Goal: Task Accomplishment & Management: Manage account settings

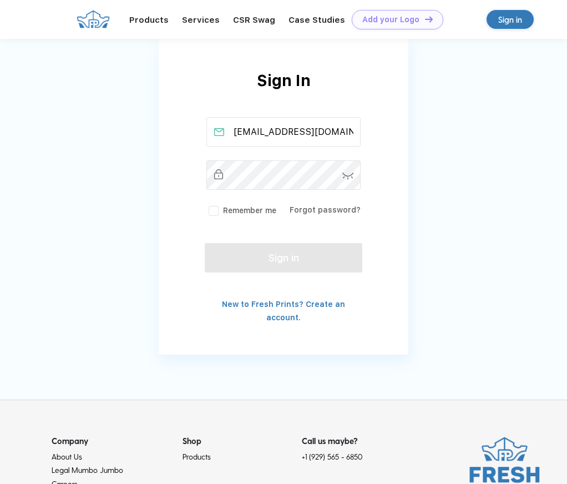
scroll to position [46, 0]
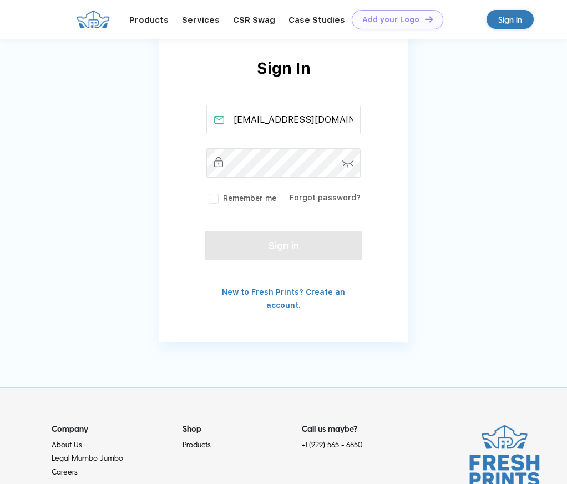
type input "[EMAIL_ADDRESS][DOMAIN_NAME]"
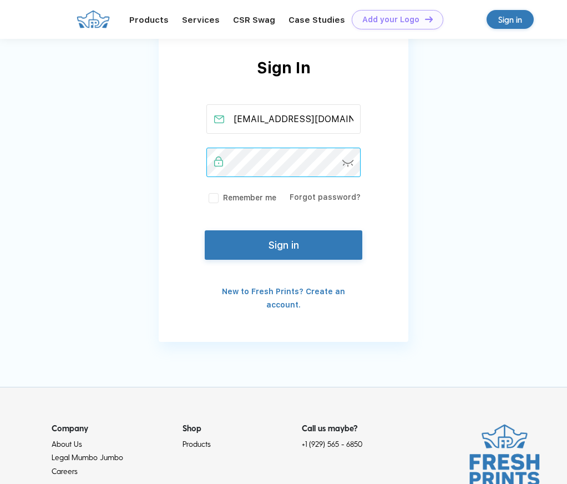
scroll to position [47, 0]
click at [345, 162] on img at bounding box center [349, 163] width 12 height 7
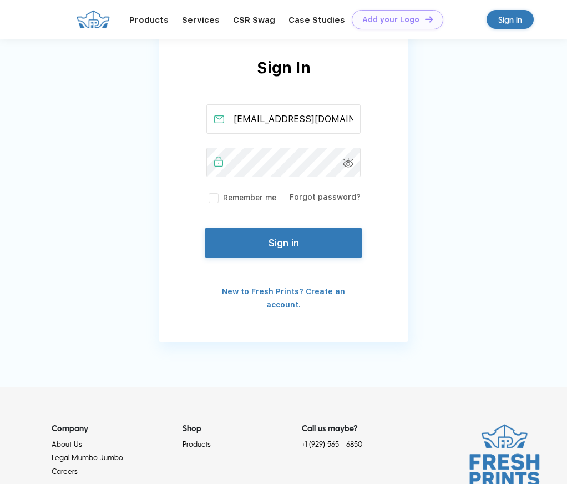
click at [296, 236] on button "Sign in" at bounding box center [284, 242] width 158 height 29
click at [287, 242] on button "Sign in" at bounding box center [284, 242] width 158 height 29
click at [265, 245] on button "Sign in" at bounding box center [284, 242] width 158 height 29
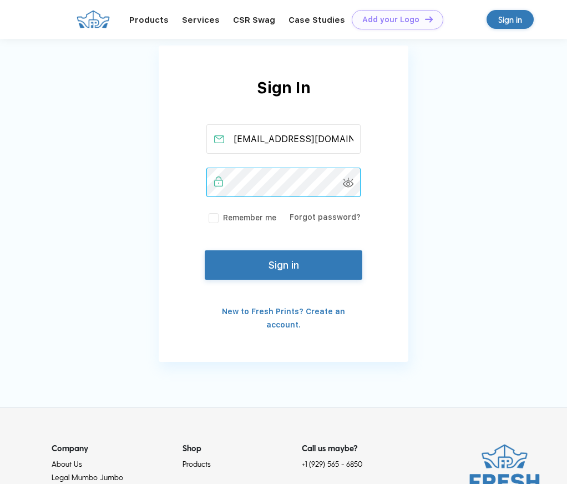
scroll to position [25, 1]
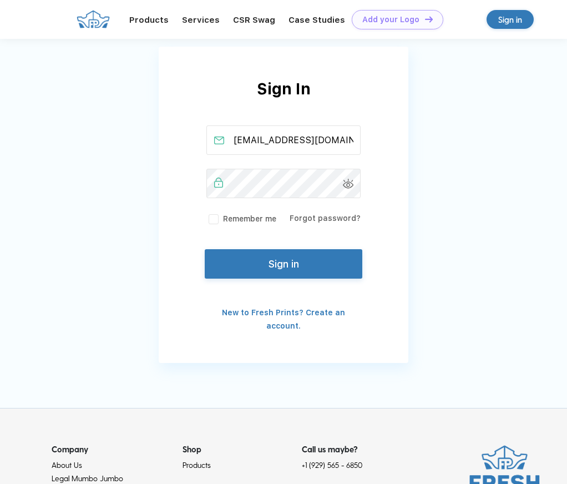
click at [300, 265] on button "Sign in" at bounding box center [284, 263] width 158 height 29
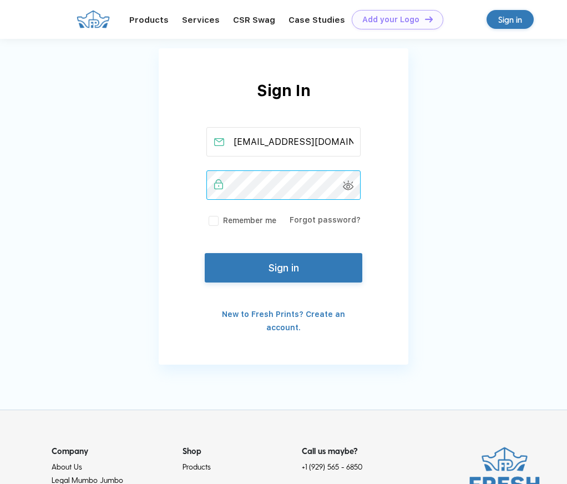
scroll to position [23, 0]
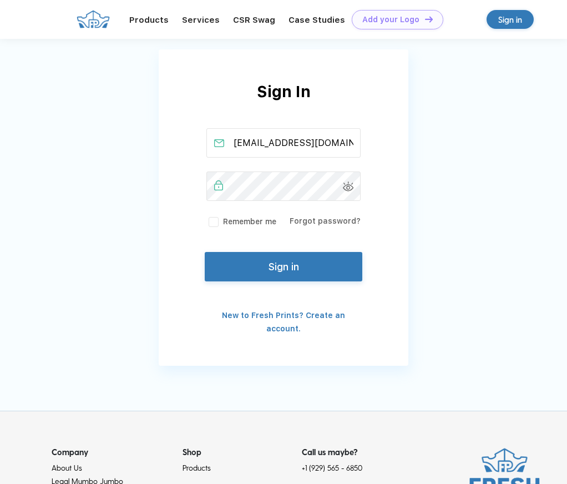
click at [280, 272] on button "Sign in" at bounding box center [284, 266] width 158 height 29
click at [275, 275] on button "Sign in" at bounding box center [284, 266] width 158 height 29
click at [309, 269] on button "Sign in" at bounding box center [284, 266] width 158 height 29
click at [273, 269] on button "Sign in" at bounding box center [284, 266] width 158 height 29
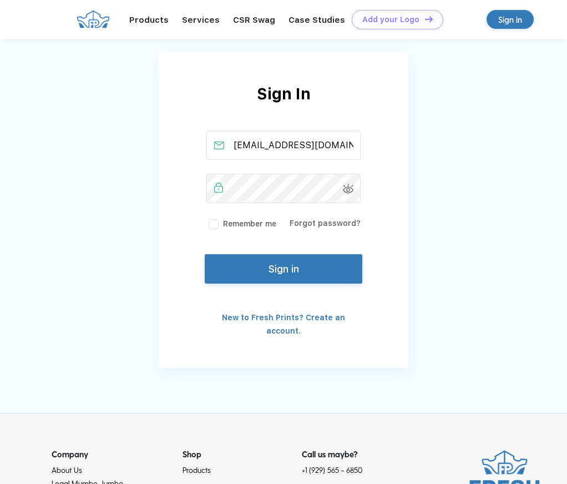
scroll to position [24, 1]
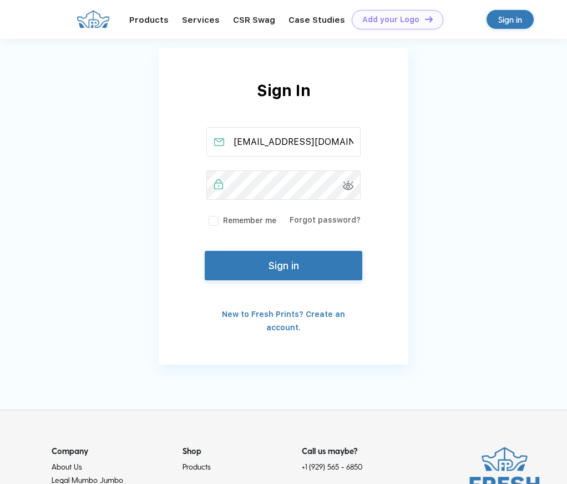
click at [278, 266] on button "Sign in" at bounding box center [284, 265] width 158 height 29
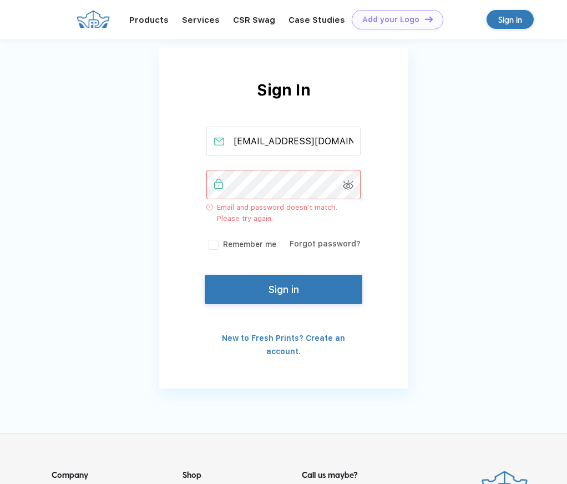
scroll to position [27, 0]
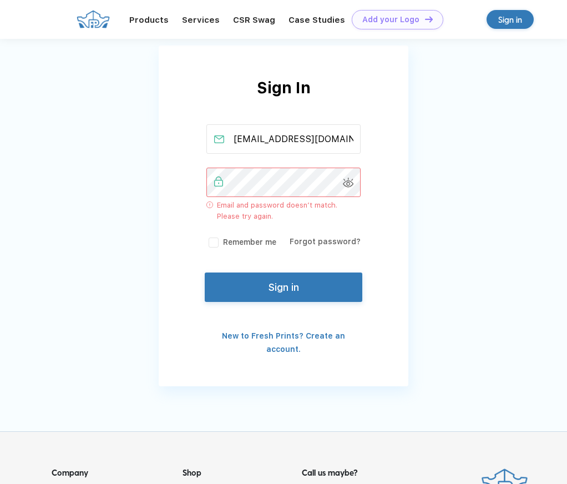
click at [289, 278] on button "Sign in" at bounding box center [284, 287] width 158 height 29
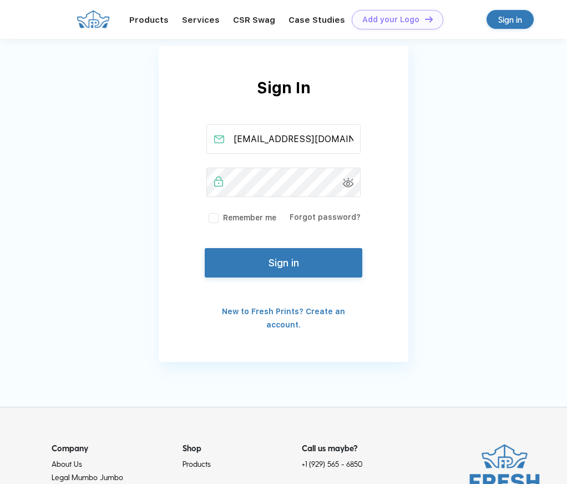
click at [255, 258] on button "Sign in" at bounding box center [284, 262] width 158 height 29
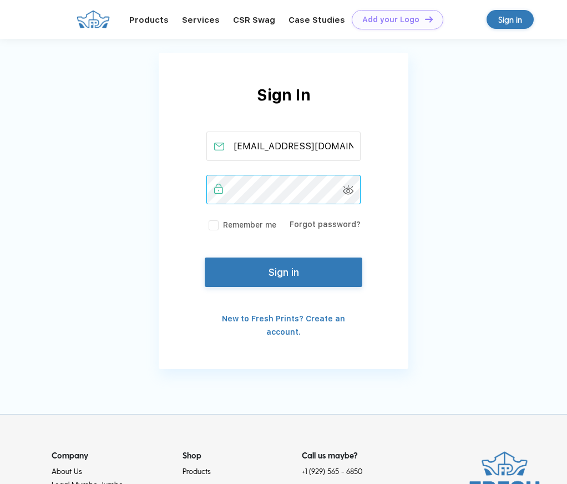
scroll to position [18, 1]
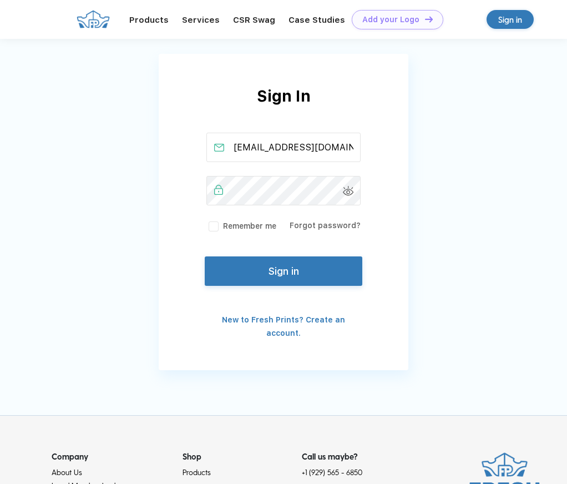
click at [292, 273] on button "Sign in" at bounding box center [284, 270] width 158 height 29
click at [285, 269] on button "Sign in" at bounding box center [284, 270] width 158 height 29
click at [264, 282] on button "Sign in" at bounding box center [284, 270] width 158 height 29
click at [285, 273] on button "Sign in" at bounding box center [284, 270] width 158 height 29
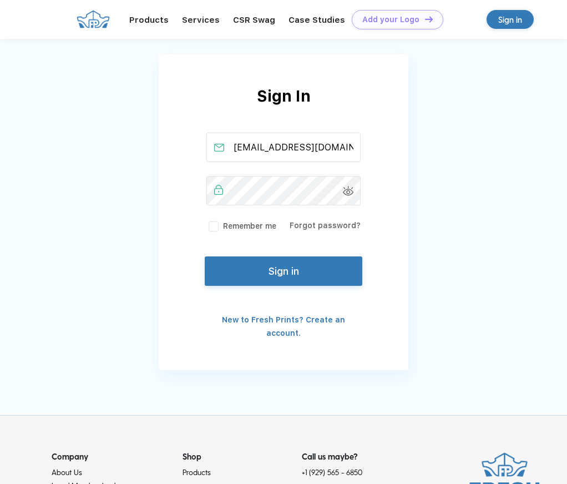
click at [299, 275] on button "Sign in" at bounding box center [284, 270] width 158 height 29
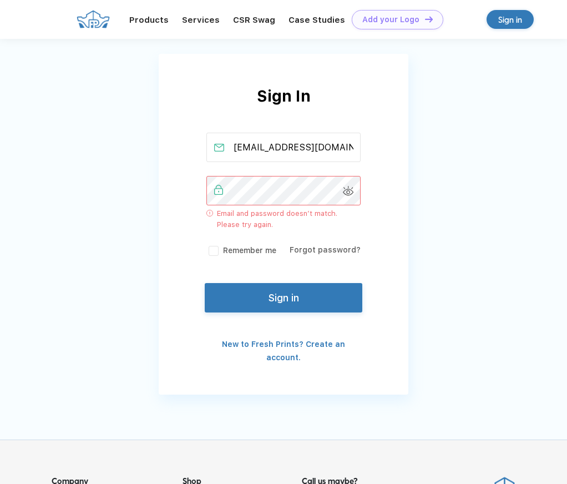
click at [340, 244] on div "Forgot password?" at bounding box center [325, 250] width 71 height 12
click at [334, 244] on div "Forgot password?" at bounding box center [325, 250] width 71 height 12
click at [14, 168] on div "Sign In [EMAIL_ADDRESS][DOMAIN_NAME] Email and password doesn’t match. Please t…" at bounding box center [283, 197] width 567 height 430
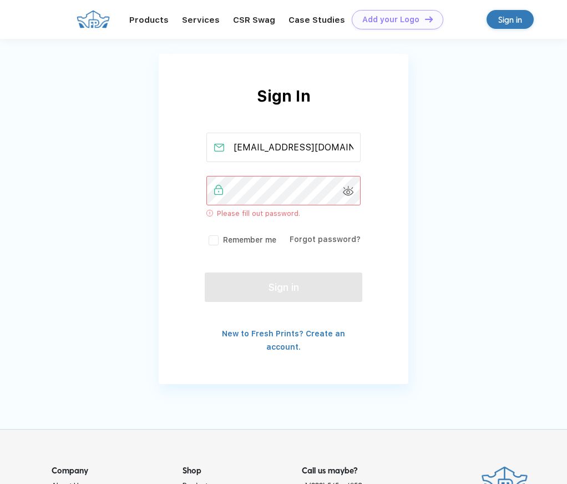
click at [334, 254] on div "Sign In [EMAIL_ADDRESS][DOMAIN_NAME] Please fill out password. Remember me Forg…" at bounding box center [284, 218] width 250 height 269
click at [331, 240] on link "Forgot password?" at bounding box center [325, 239] width 71 height 9
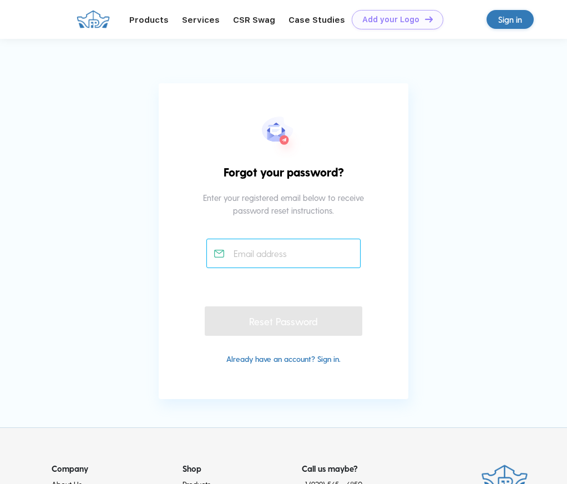
click at [318, 251] on input "text" at bounding box center [283, 253] width 155 height 29
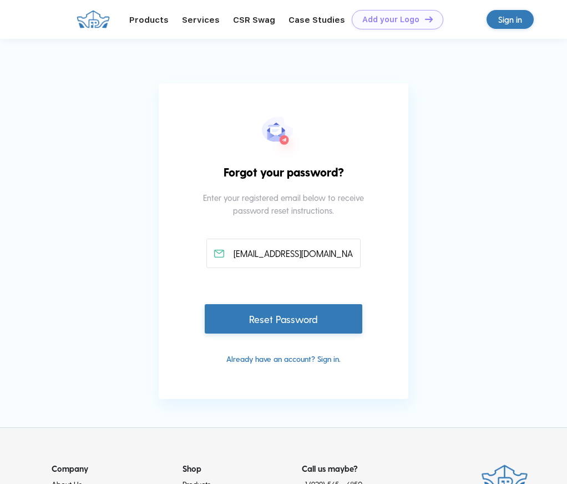
click at [291, 319] on div "Reset Password" at bounding box center [284, 318] width 158 height 29
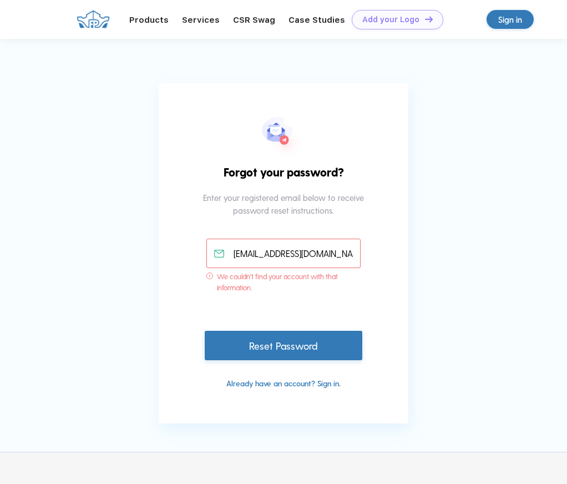
click at [321, 256] on input "[EMAIL_ADDRESS][DOMAIN_NAME]" at bounding box center [283, 253] width 155 height 29
drag, startPoint x: 315, startPoint y: 253, endPoint x: 163, endPoint y: 242, distance: 152.5
click at [163, 242] on div "Forgot your password? Enter your registered email below to receive password res…" at bounding box center [284, 253] width 250 height 340
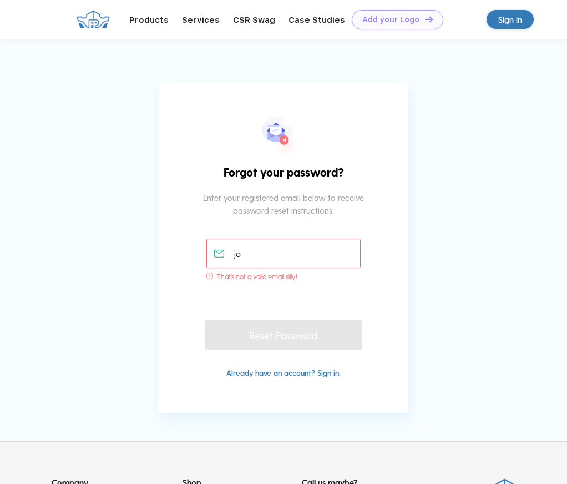
type input "j"
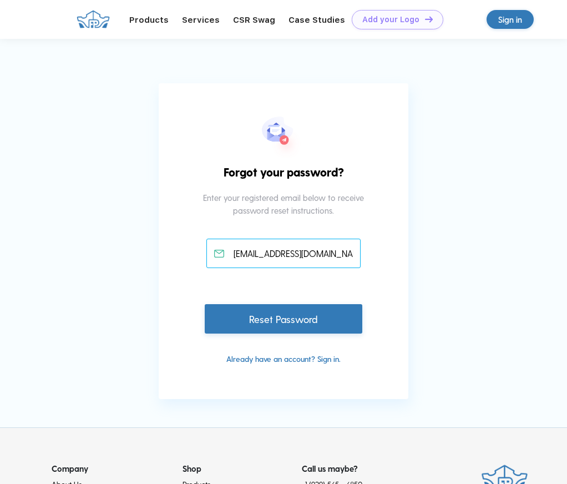
type input "jkmediapr@aol.com"
click at [290, 319] on div "Reset Password" at bounding box center [284, 318] width 158 height 29
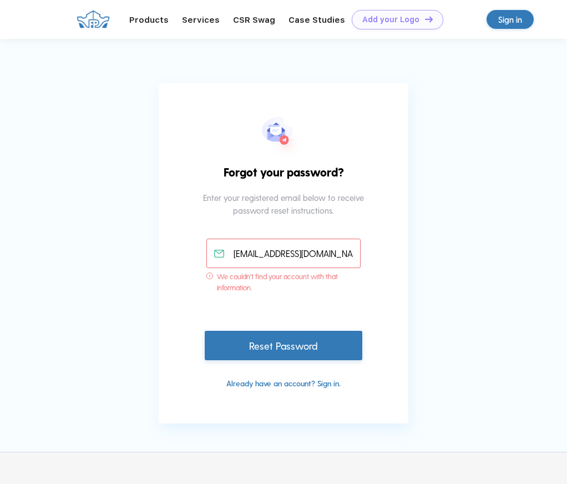
click at [328, 261] on input "jkmediapr@aol.com" at bounding box center [283, 253] width 155 height 29
drag, startPoint x: 328, startPoint y: 261, endPoint x: 161, endPoint y: 240, distance: 168.4
click at [161, 240] on div "Forgot your password? Enter your registered email below to receive password res…" at bounding box center [284, 253] width 250 height 340
